Goal: Task Accomplishment & Management: Use online tool/utility

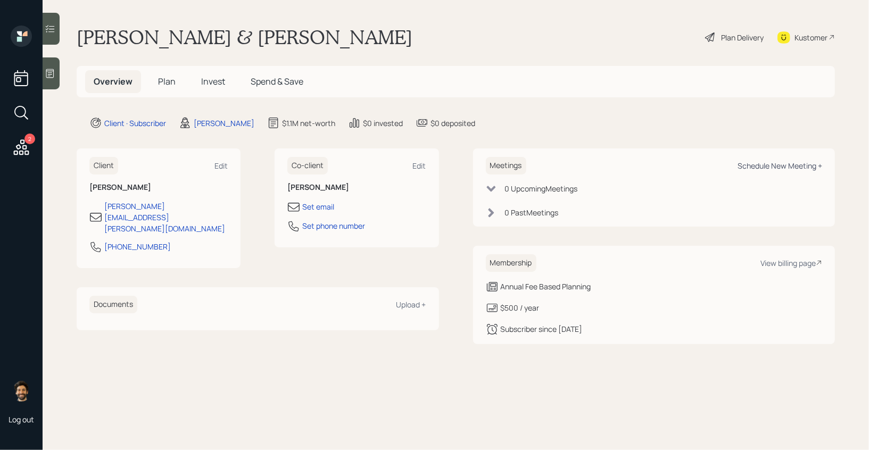
click at [794, 163] on div "Schedule New Meeting +" at bounding box center [780, 166] width 85 height 10
select select "f14b762f-c7c2-4b89-9227-8fa891345eea"
click at [19, 151] on icon at bounding box center [21, 147] width 19 height 19
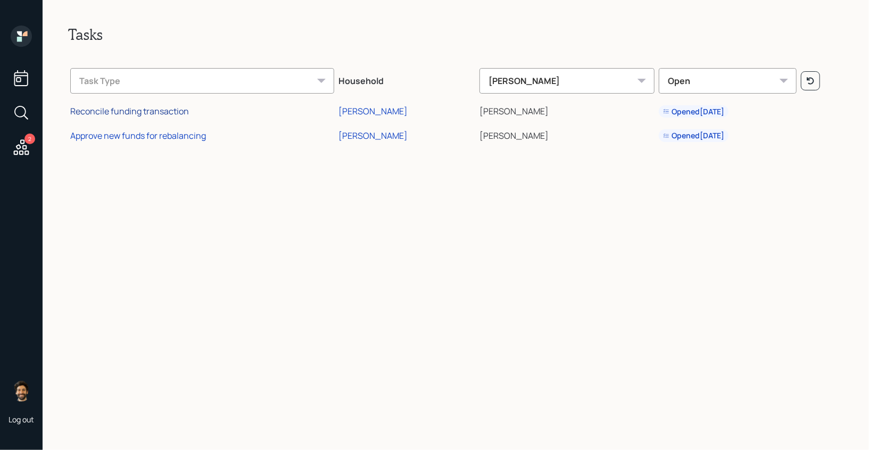
click at [126, 113] on div "Reconcile funding transaction" at bounding box center [129, 111] width 119 height 12
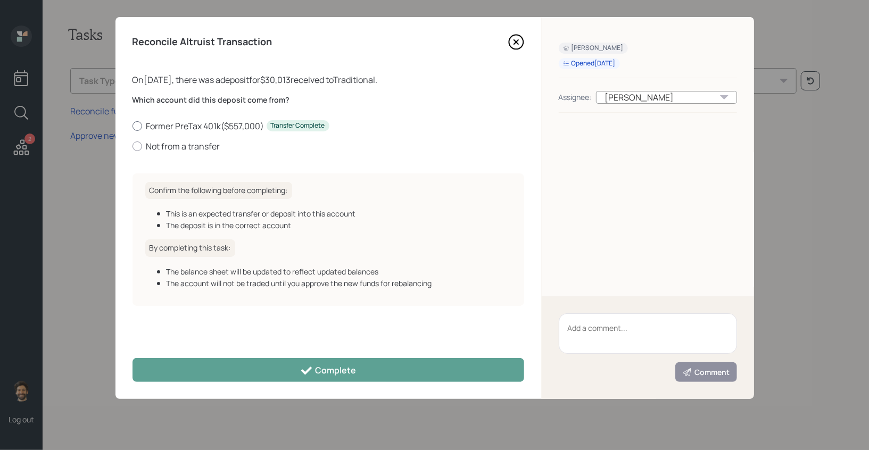
click at [136, 127] on div at bounding box center [138, 126] width 10 height 10
click at [133, 126] on input "Former PreTax 401k ( $557,000 ) Transfer Complete" at bounding box center [132, 126] width 1 height 1
radio input "true"
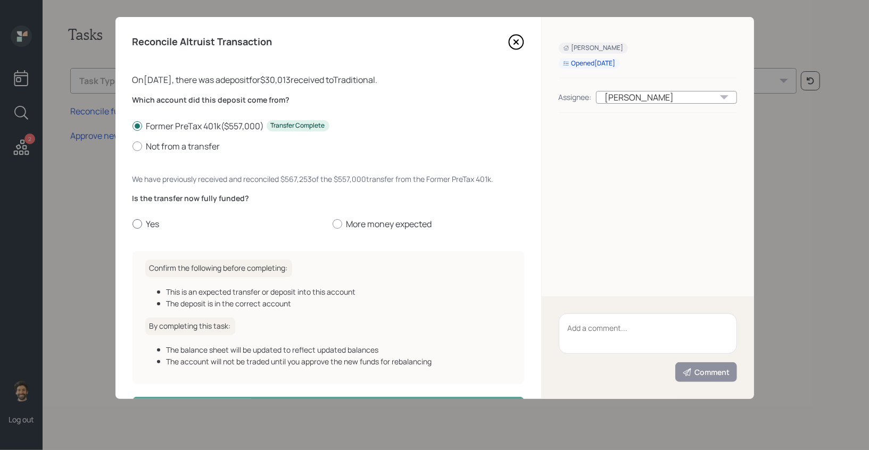
click at [145, 223] on label "Yes" at bounding box center [229, 224] width 192 height 12
click at [133, 224] on input "Yes" at bounding box center [132, 224] width 1 height 1
radio input "true"
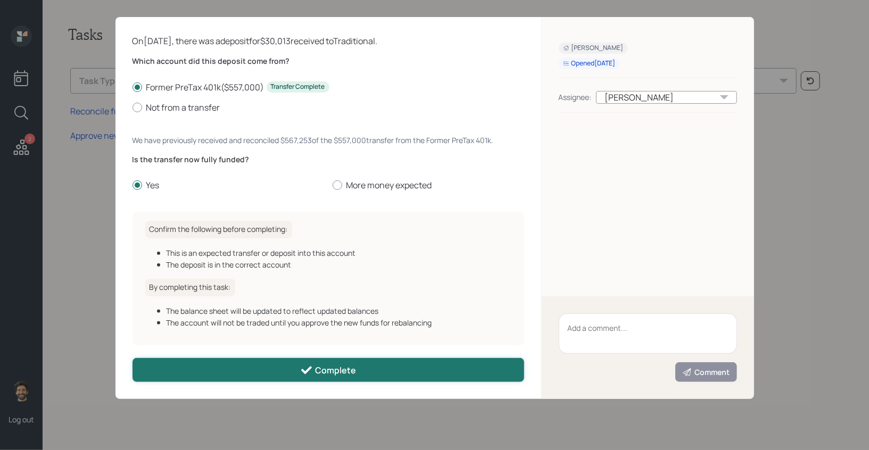
click at [280, 368] on button "Complete" at bounding box center [329, 370] width 392 height 24
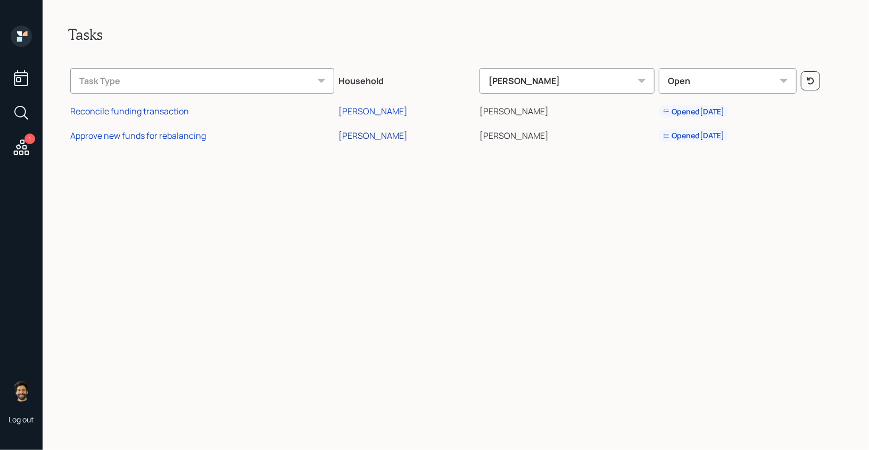
click at [369, 139] on div "[PERSON_NAME]" at bounding box center [372, 136] width 69 height 12
